Goal: Navigation & Orientation: Find specific page/section

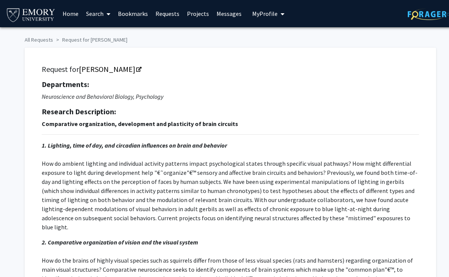
click at [129, 16] on link "Bookmarks" at bounding box center [133, 13] width 38 height 27
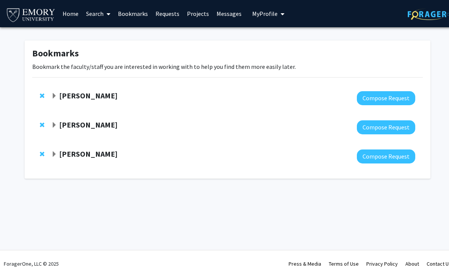
click at [41, 125] on span "Remove Hillary Rodman from bookmarks" at bounding box center [42, 125] width 5 height 6
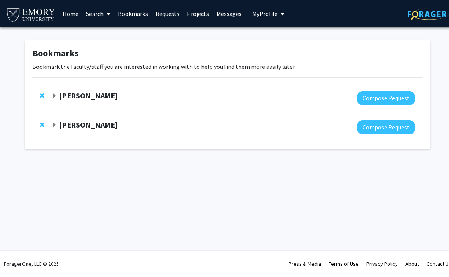
click at [43, 124] on span "Remove Leah Anderson Roesch from bookmarks" at bounding box center [42, 125] width 5 height 6
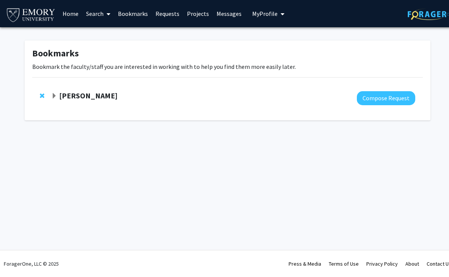
click at [76, 93] on strong "[PERSON_NAME]" at bounding box center [88, 95] width 58 height 9
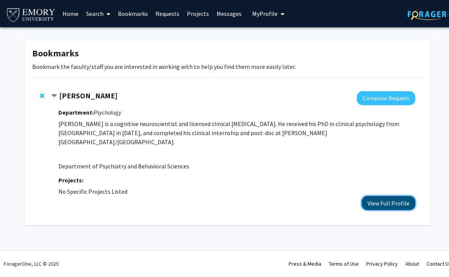
click at [400, 196] on button "View Full Profile" at bounding box center [388, 203] width 53 height 14
click at [127, 16] on link "Bookmarks" at bounding box center [133, 13] width 38 height 27
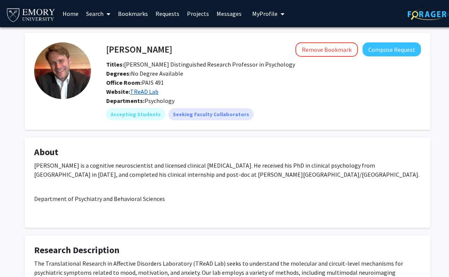
click at [148, 91] on link "TReAD Lab" at bounding box center [144, 92] width 28 height 8
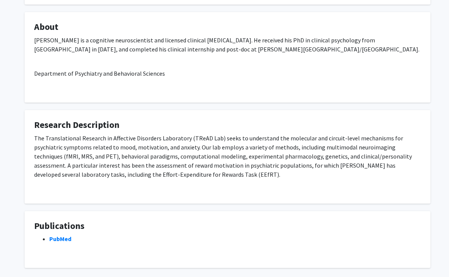
scroll to position [128, 0]
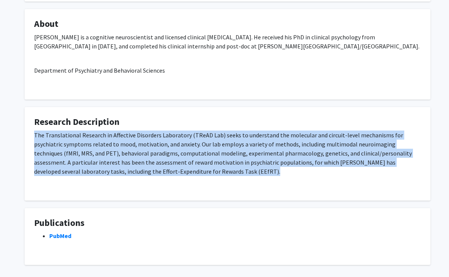
drag, startPoint x: 31, startPoint y: 137, endPoint x: 210, endPoint y: 178, distance: 183.9
click at [210, 178] on fg-card "Research Description The Translational Research in Affective Disorders Laborato…" at bounding box center [228, 154] width 406 height 94
copy div "The Translational Research in Affective Disorders Laboratory (TReAD Lab) seeks …"
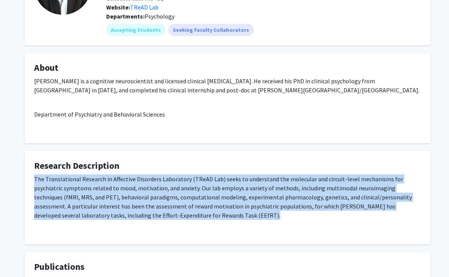
scroll to position [0, 0]
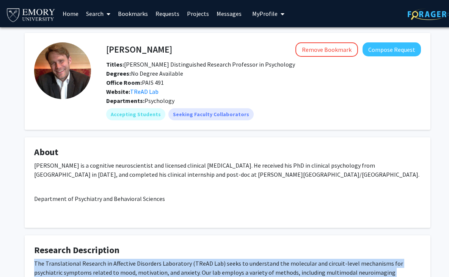
click at [127, 17] on link "Bookmarks" at bounding box center [133, 13] width 38 height 27
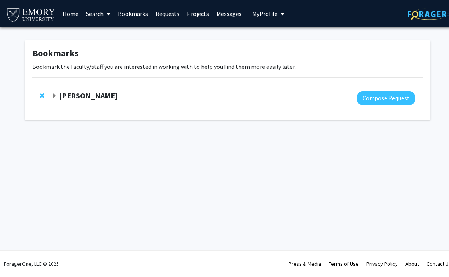
click at [40, 95] on span "Remove Michael Treadway from bookmarks" at bounding box center [42, 96] width 5 height 6
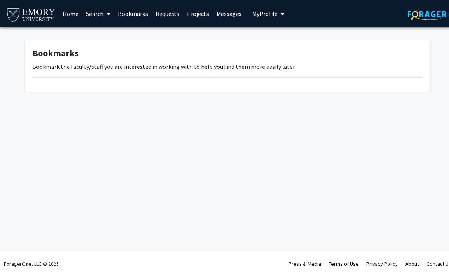
click at [43, 3] on link at bounding box center [32, 13] width 53 height 27
